Goal: Task Accomplishment & Management: Use online tool/utility

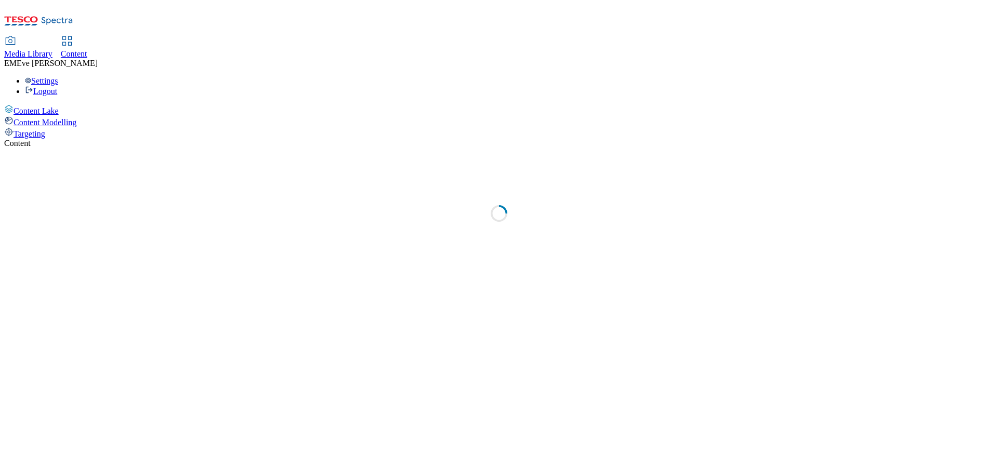
select select "ghs-uk"
select select "ghs-[GEOGRAPHIC_DATA]"
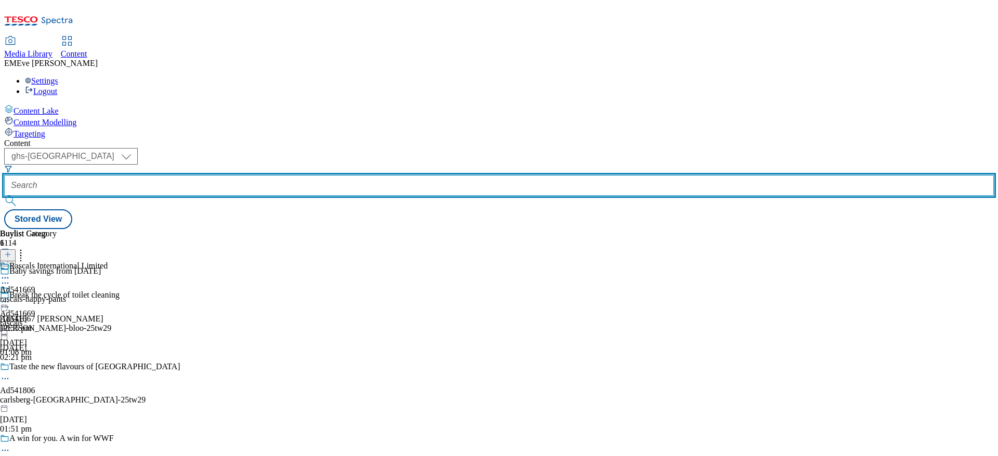
click at [252, 175] on input "text" at bounding box center [499, 185] width 990 height 21
paste input "541681"
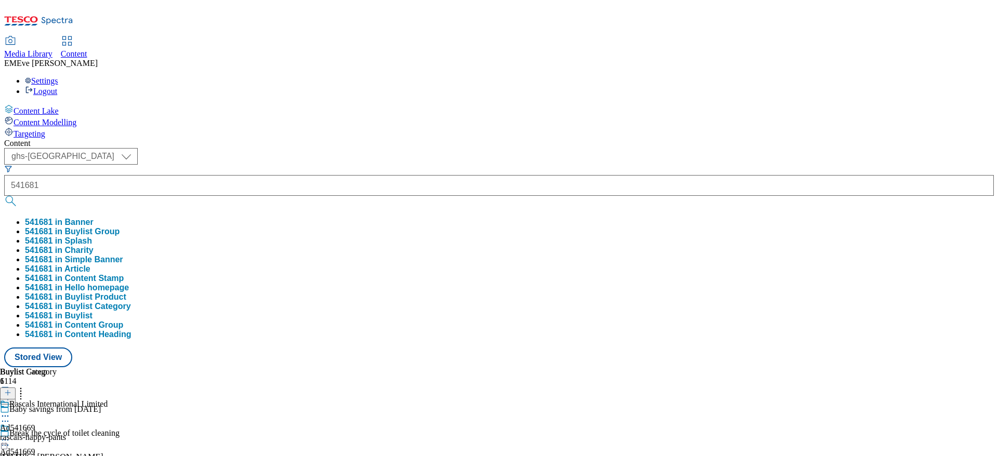
click at [120, 227] on button "541681 in Buylist Group" at bounding box center [72, 231] width 95 height 9
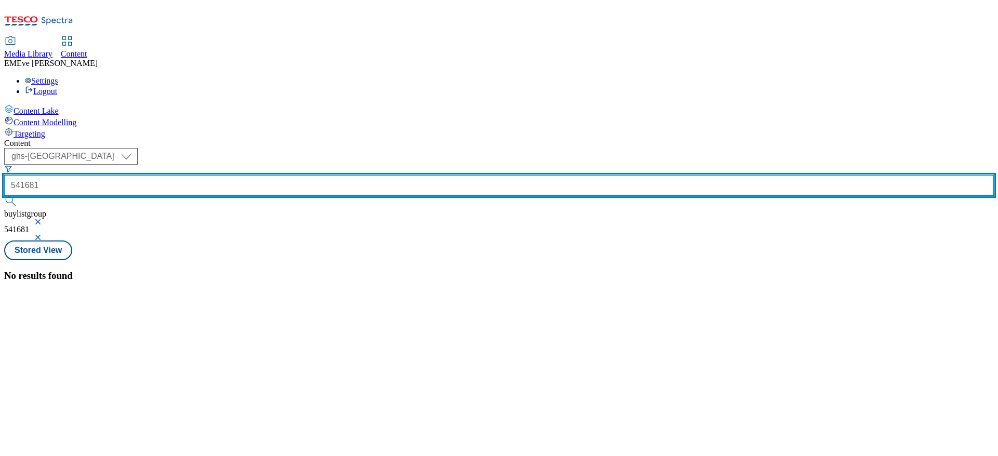
click at [225, 175] on input "541681" at bounding box center [499, 185] width 990 height 21
click at [283, 175] on input "ad541681" at bounding box center [499, 185] width 990 height 21
type input "ad541681"
click at [4, 196] on button "submit" at bounding box center [11, 201] width 15 height 10
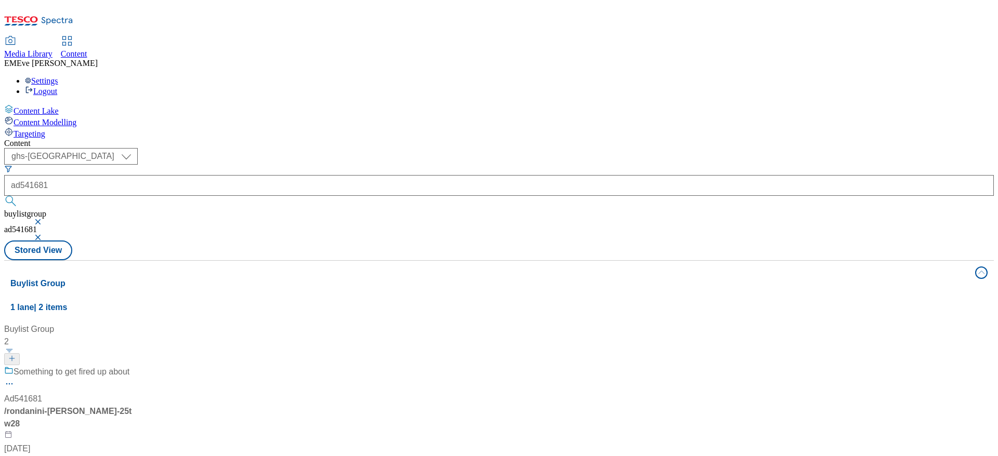
click at [134, 366] on div "Something to get fired up about" at bounding box center [69, 379] width 130 height 27
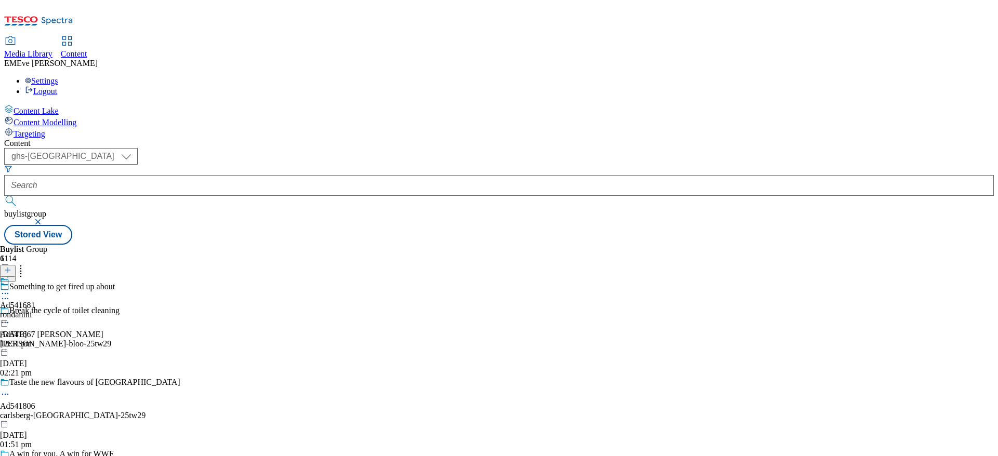
click at [35, 310] on div "rondanini" at bounding box center [17, 314] width 35 height 9
click at [101, 277] on div "Rondanini UK Ltd Ad541681 rondanini-franco-manca 29 Aug 2025 12:51 pm" at bounding box center [50, 313] width 101 height 72
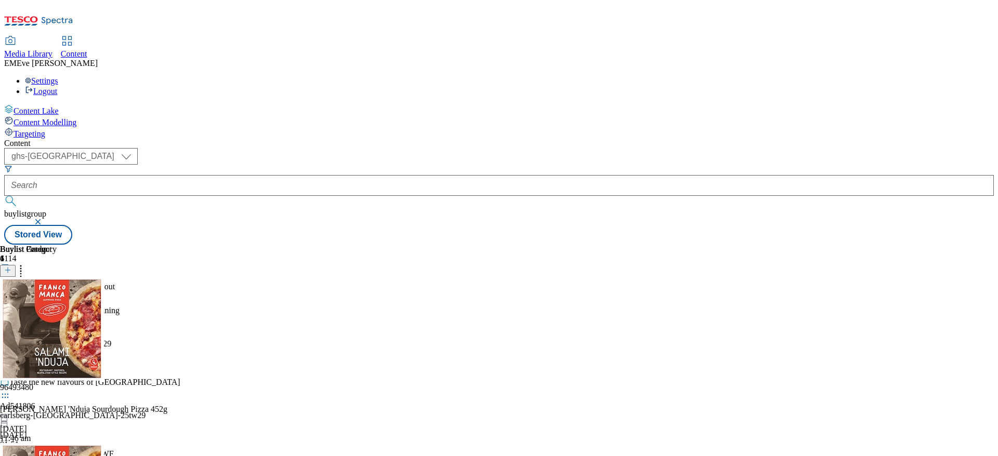
click at [35, 301] on div "Ad541681 rondanini 29 Aug 2025 12:51 pm" at bounding box center [17, 337] width 35 height 72
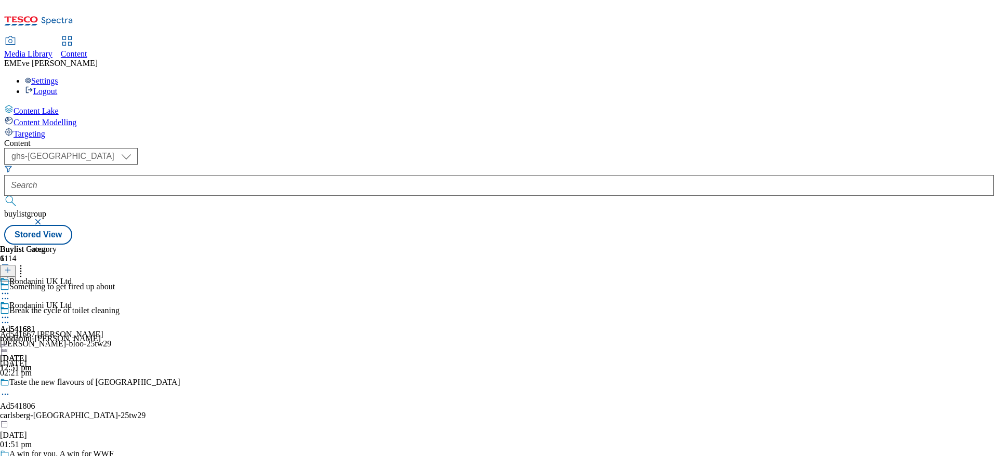
click at [4, 317] on circle at bounding box center [3, 318] width 2 height 2
click at [90, 405] on button "Open Preview Url" at bounding box center [56, 411] width 70 height 12
click at [10, 312] on icon at bounding box center [5, 317] width 10 height 10
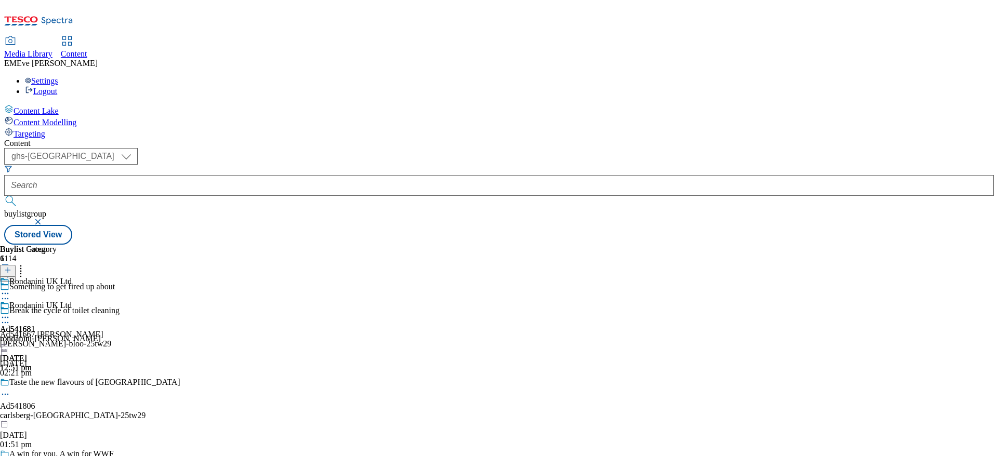
click at [9, 317] on circle at bounding box center [8, 318] width 2 height 2
click at [66, 432] on span "Un-publish" at bounding box center [48, 436] width 33 height 8
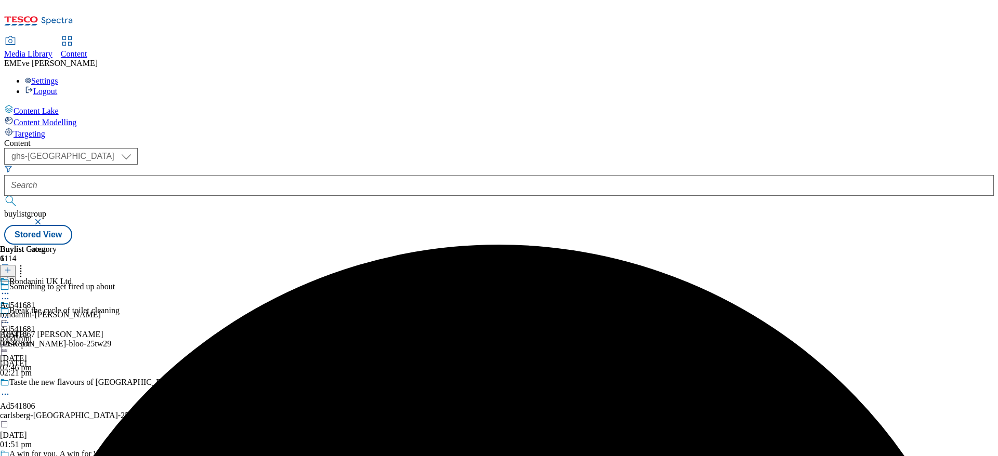
click at [10, 312] on icon at bounding box center [5, 317] width 10 height 10
click at [67, 396] on span "Un-preview" at bounding box center [49, 400] width 35 height 8
click at [10, 312] on icon at bounding box center [5, 317] width 10 height 10
click at [57, 384] on span "Preview" at bounding box center [44, 388] width 24 height 8
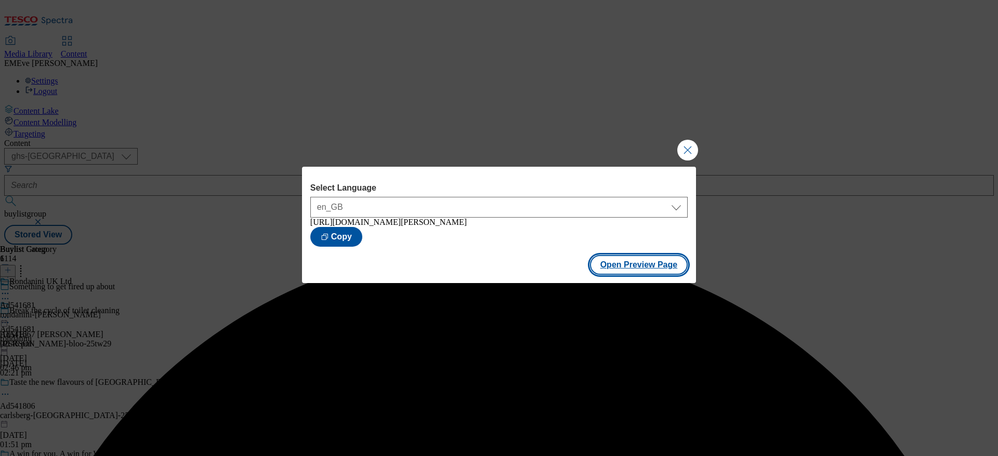
click at [630, 272] on button "Open Preview Page" at bounding box center [639, 265] width 98 height 20
click at [694, 146] on button "Close Modal" at bounding box center [687, 150] width 21 height 21
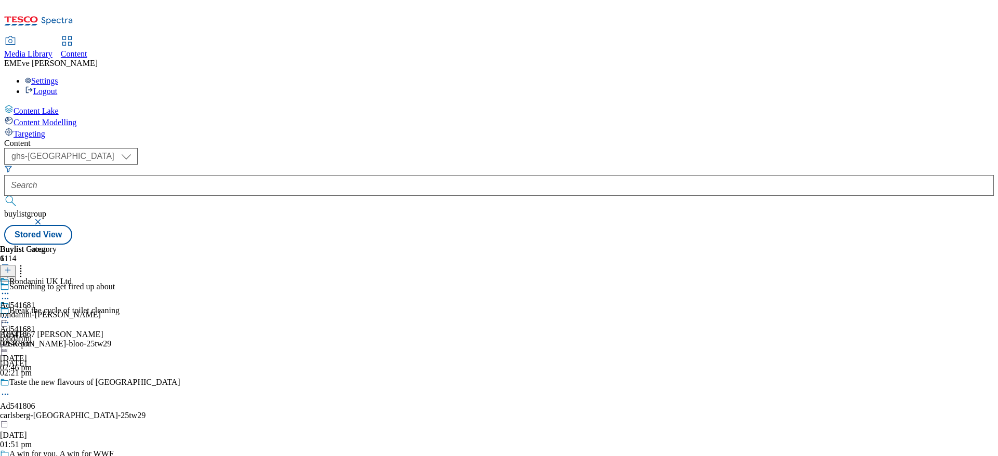
click at [10, 312] on icon at bounding box center [5, 317] width 10 height 10
click at [59, 417] on button "Publish" at bounding box center [40, 423] width 38 height 12
